Goal: Ask a question

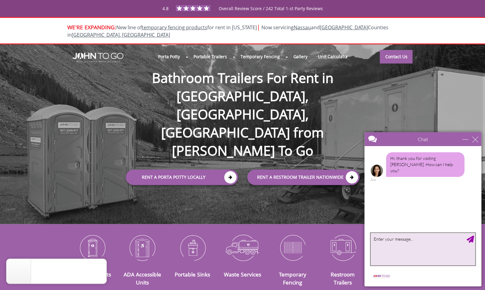
click at [413, 250] on textarea "type your message" at bounding box center [423, 249] width 105 height 32
type textarea "i am an exiting account holder in [GEOGRAPHIC_DATA] [GEOGRAPHIC_DATA]"
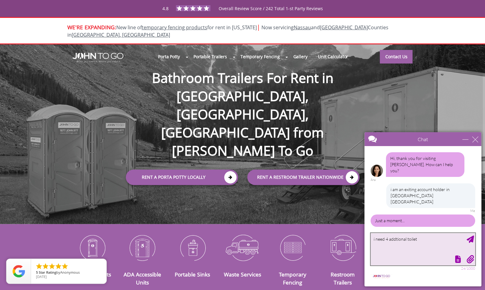
type textarea "i need 4 addtional toilets"
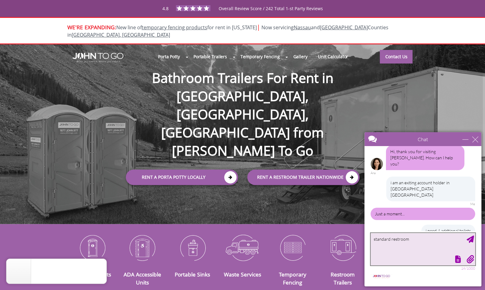
type textarea "standard restrooms"
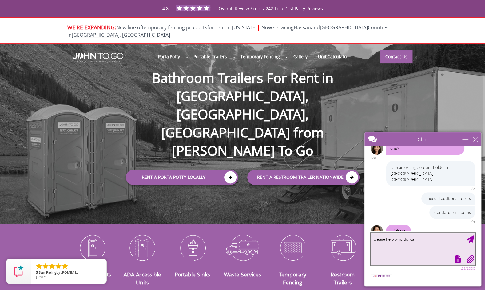
type textarea "please help who do call"
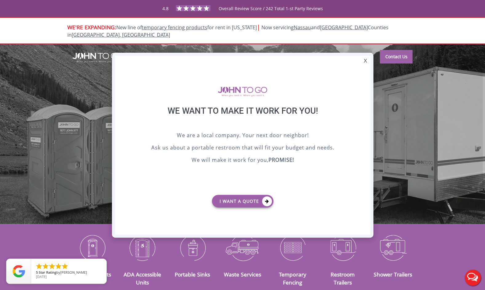
scroll to position [0, 0]
click at [367, 61] on div "X" at bounding box center [366, 61] width 10 height 10
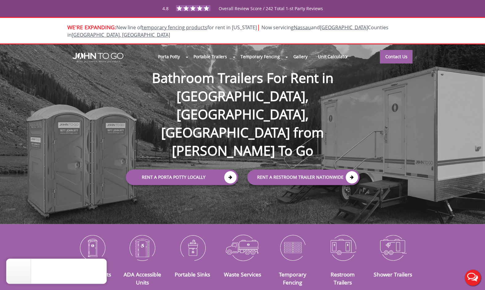
click at [468, 279] on button "Live Chat" at bounding box center [473, 277] width 25 height 25
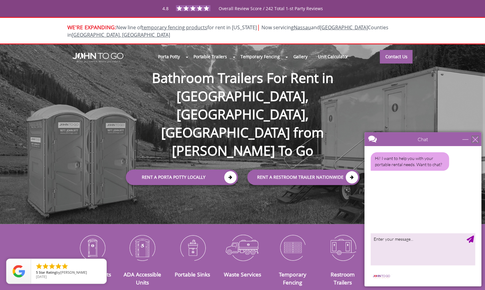
click at [478, 138] on div "close" at bounding box center [475, 139] width 6 height 6
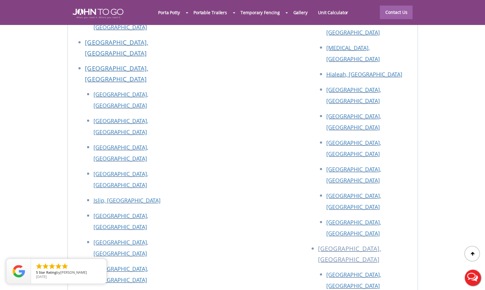
scroll to position [2741, 0]
